Goal: Task Accomplishment & Management: Complete application form

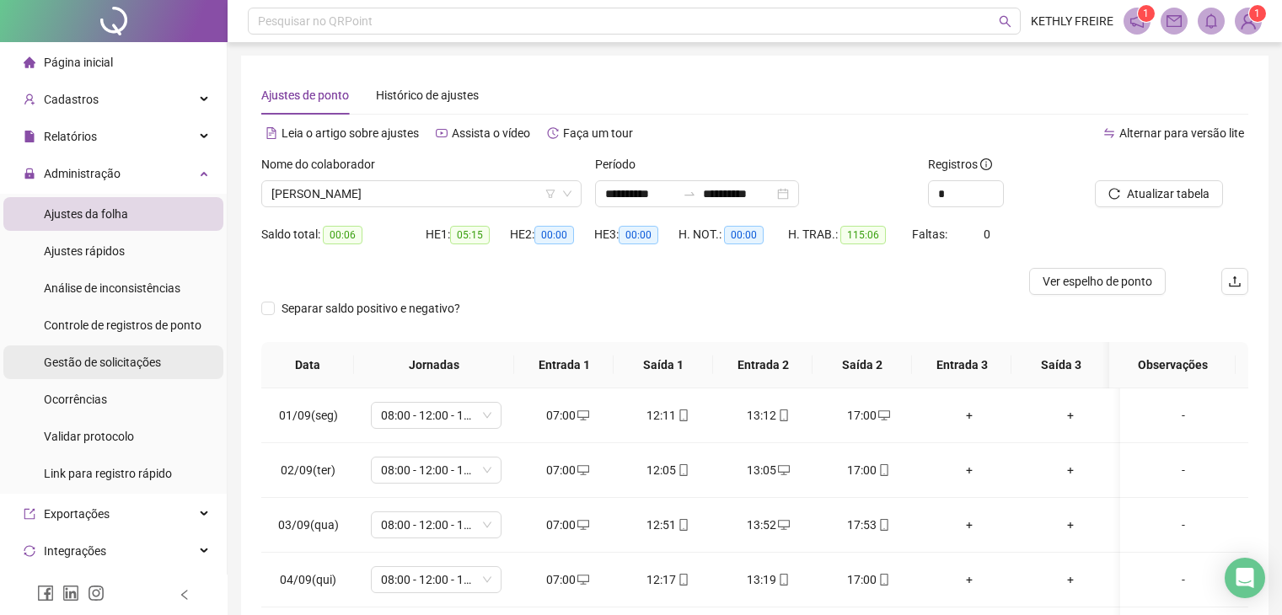
scroll to position [44, 0]
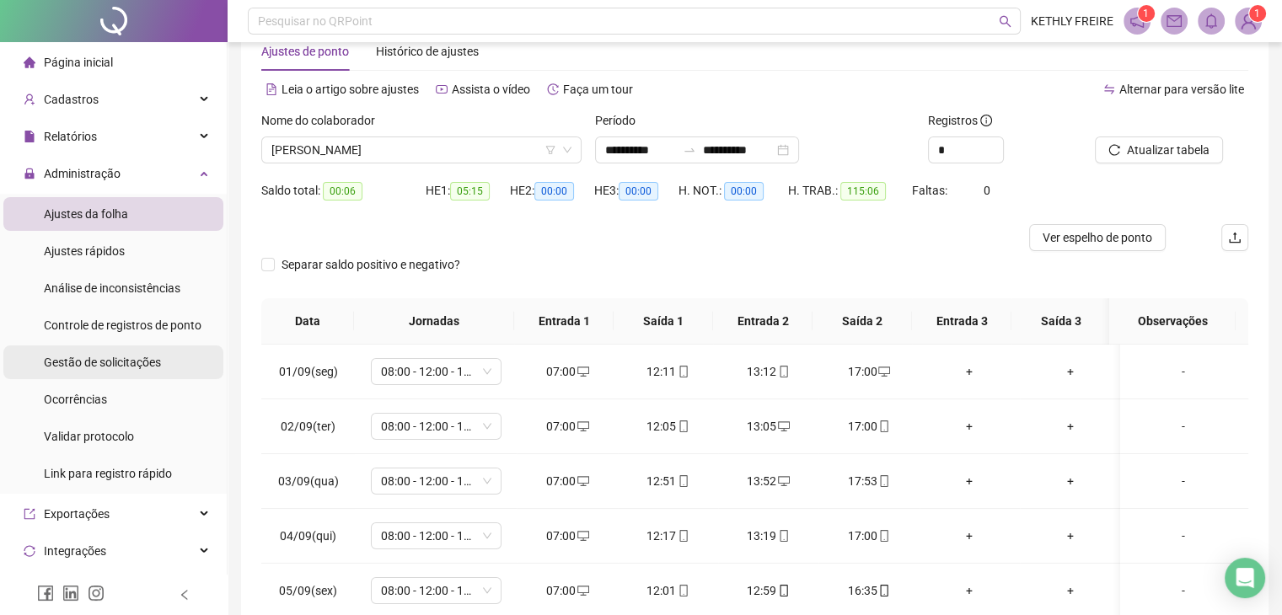
click at [149, 358] on span "Gestão de solicitações" at bounding box center [102, 362] width 117 height 13
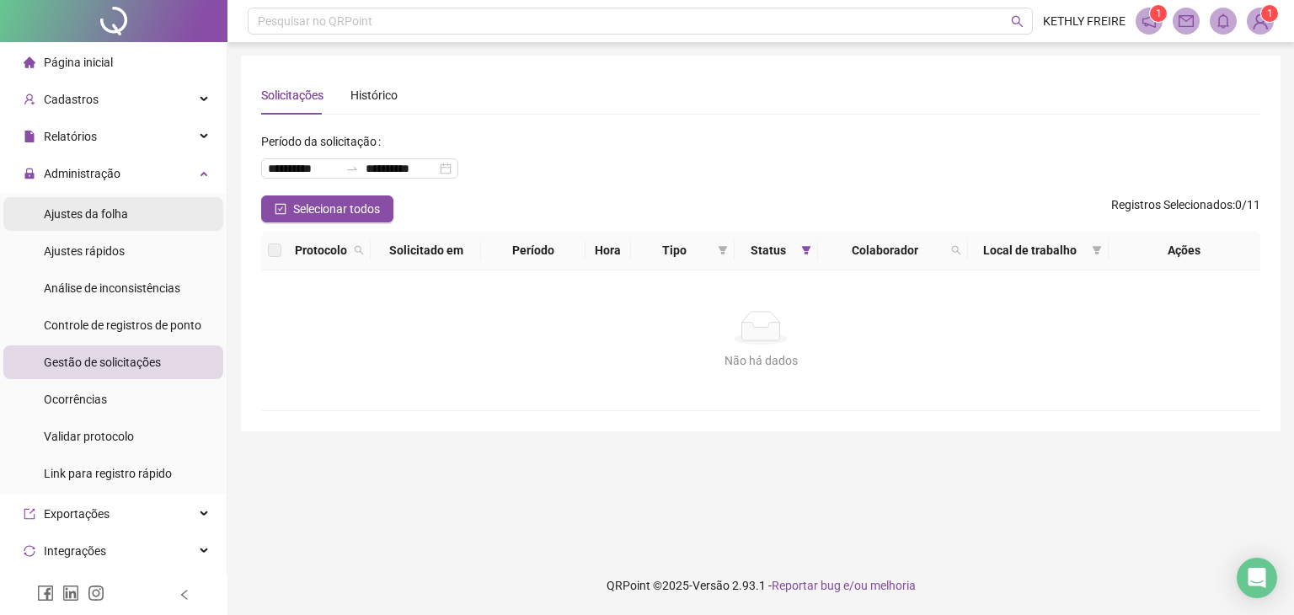
click at [78, 211] on span "Ajustes da folha" at bounding box center [86, 213] width 84 height 13
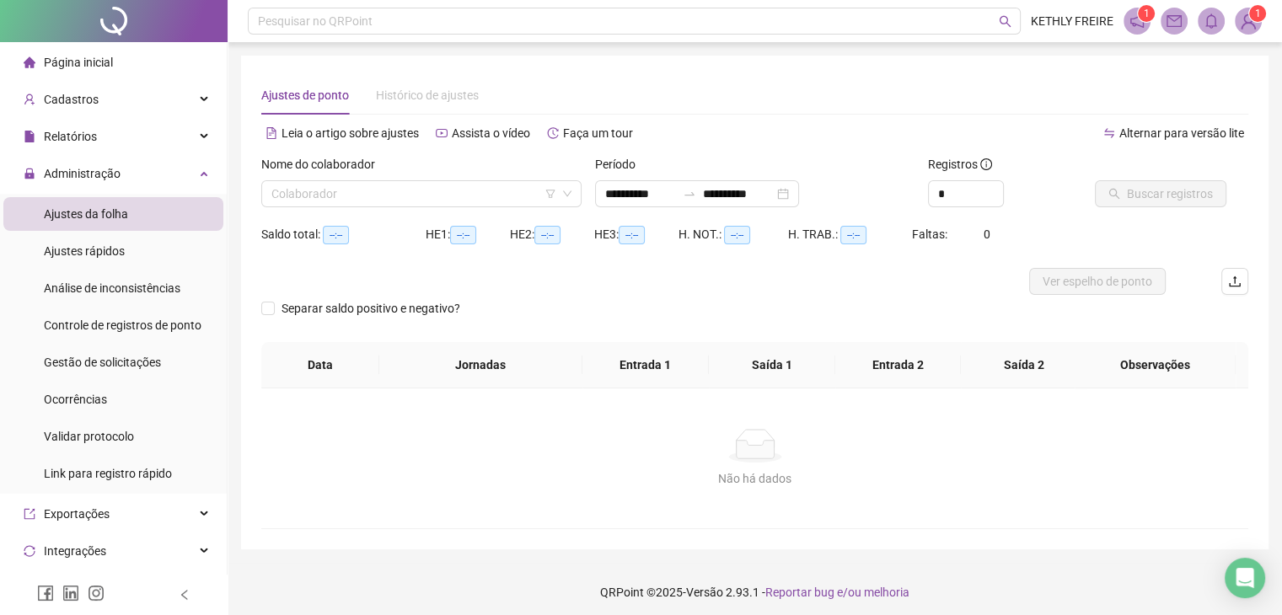
type input "**********"
click at [367, 199] on input "search" at bounding box center [413, 193] width 285 height 25
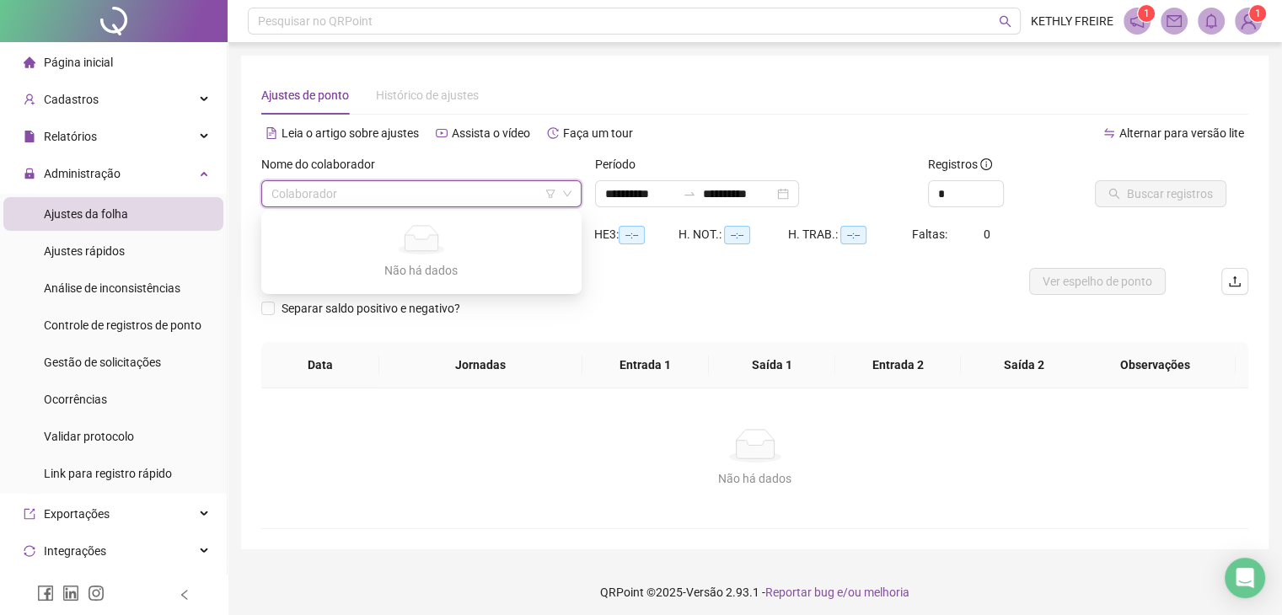
click at [372, 203] on input "search" at bounding box center [413, 193] width 285 height 25
click at [361, 195] on input "search" at bounding box center [413, 193] width 285 height 25
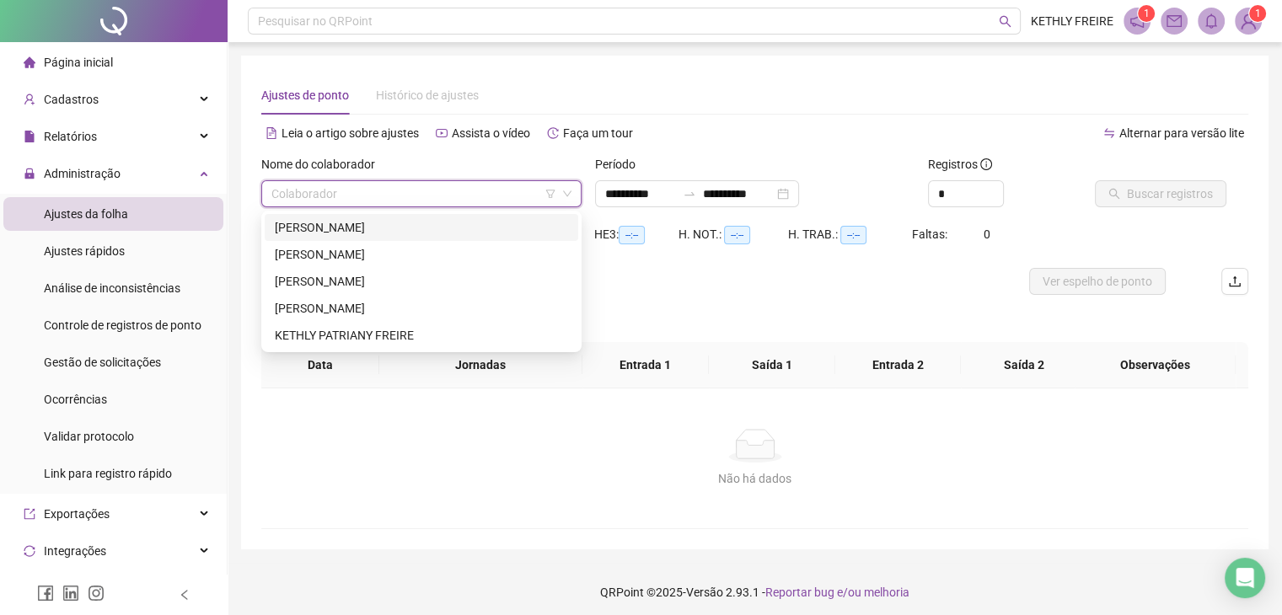
click at [375, 231] on div "[PERSON_NAME]" at bounding box center [421, 227] width 293 height 19
